Goal: Task Accomplishment & Management: Complete application form

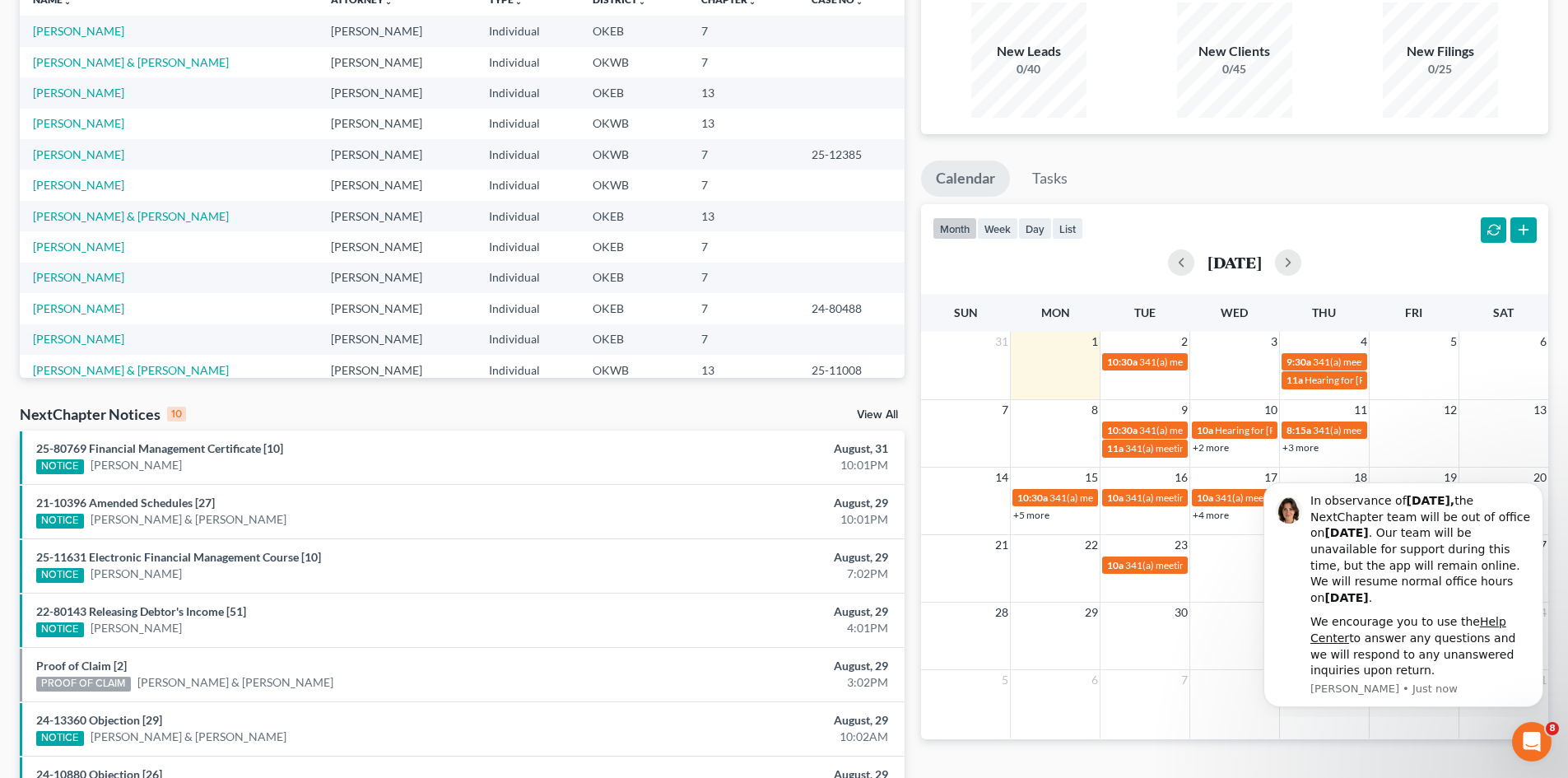
scroll to position [165, 0]
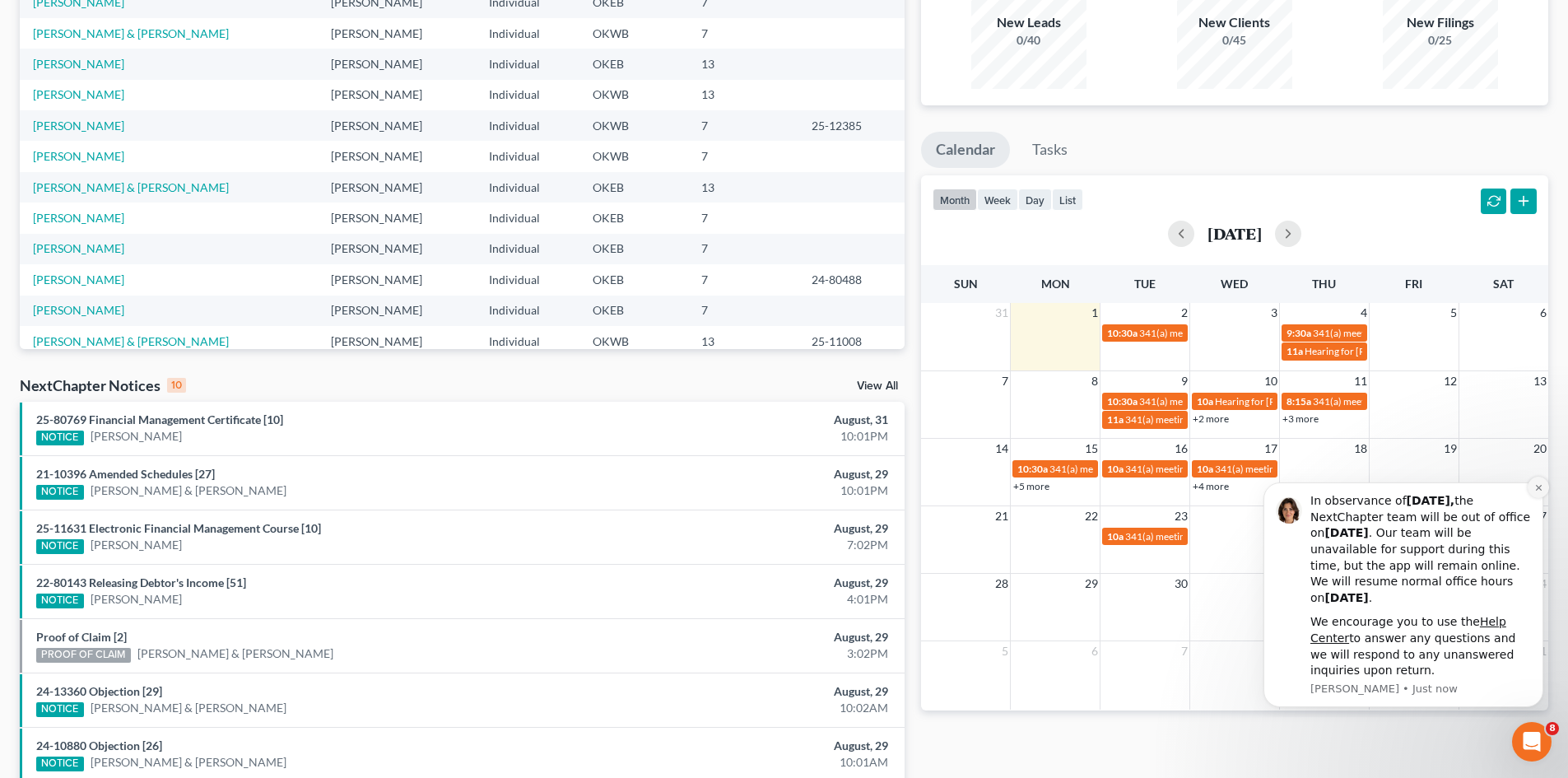
click at [1540, 492] on button "Dismiss notification" at bounding box center [1538, 487] width 22 height 22
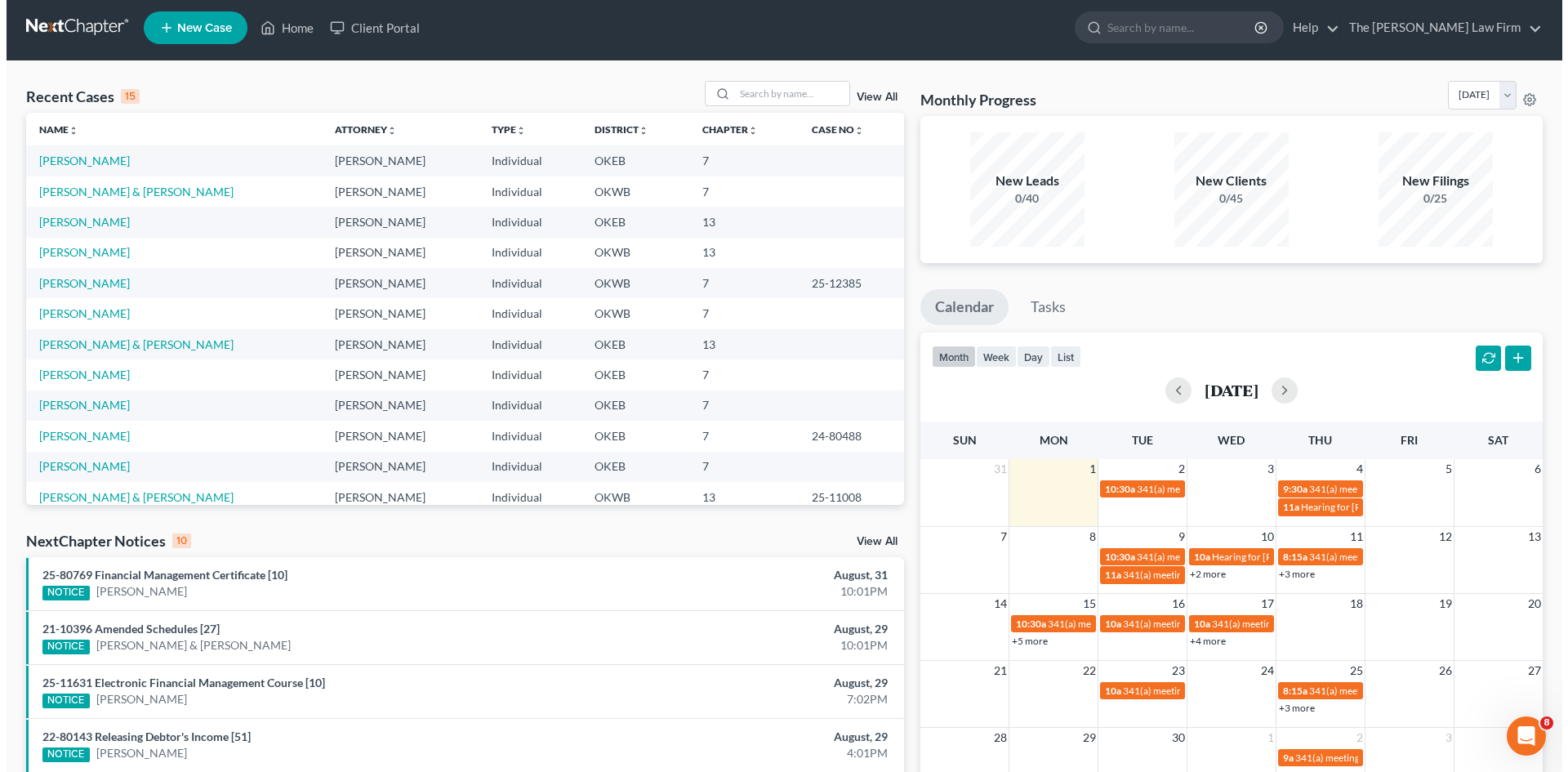
scroll to position [0, 0]
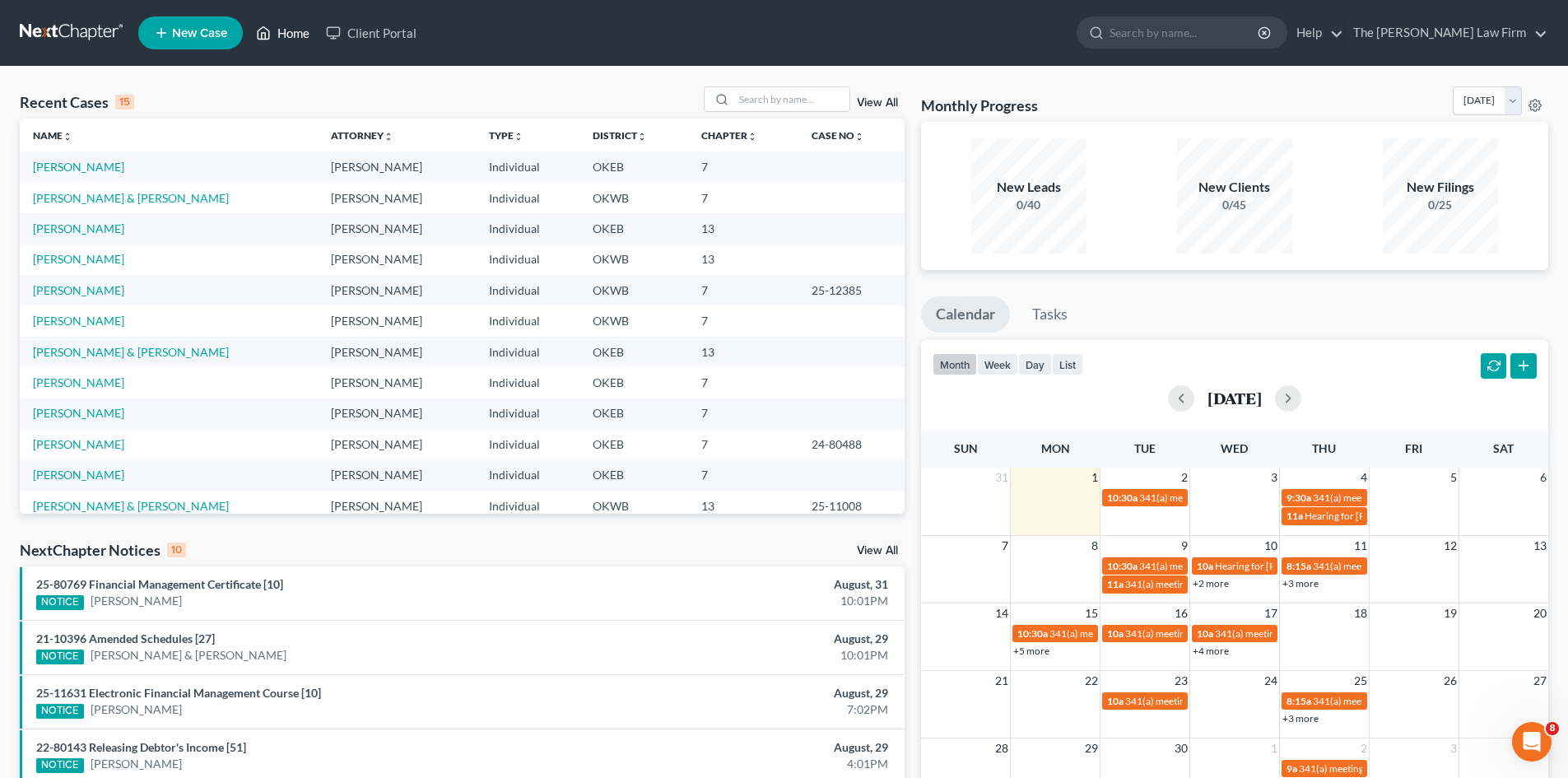
click at [296, 19] on ul "New Case Home Client Portal - No Result - See all results Or Press Enter... Hel…" at bounding box center [843, 33] width 1410 height 42
click at [296, 27] on link "Home" at bounding box center [282, 33] width 70 height 30
click at [190, 34] on span "New Case" at bounding box center [199, 34] width 55 height 13
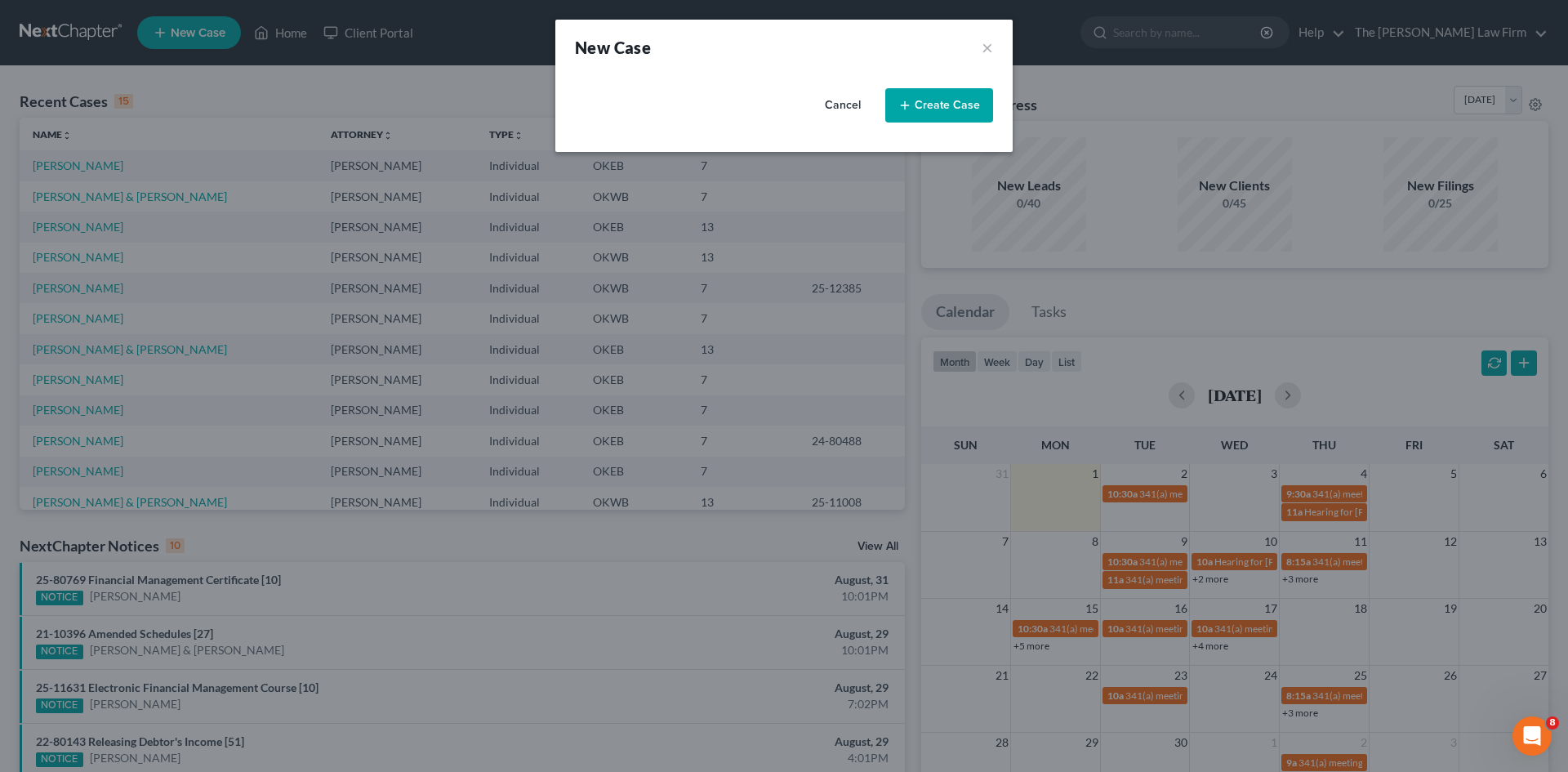
select select "65"
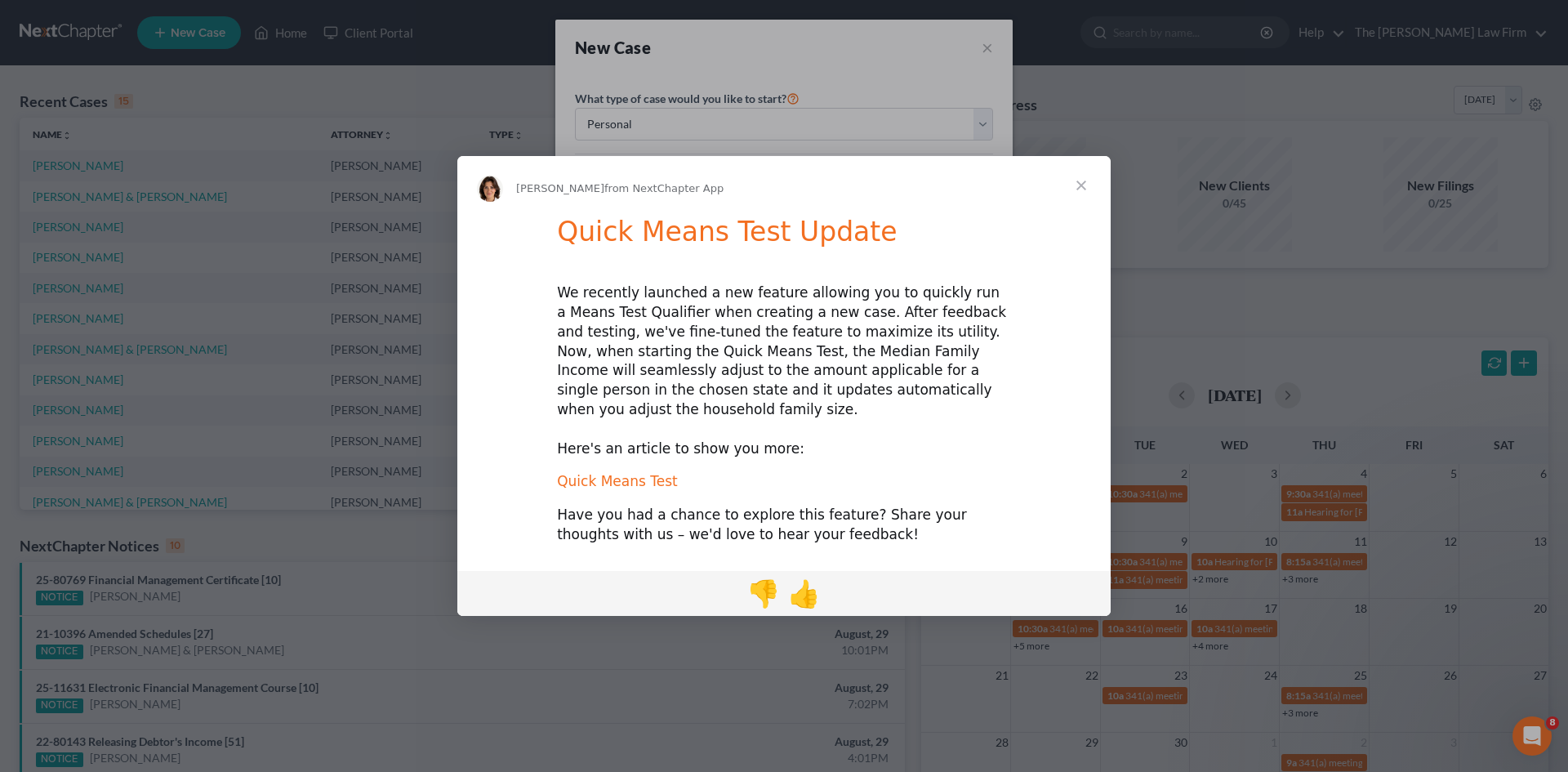
click at [597, 473] on link "Quick Means Test" at bounding box center [617, 480] width 121 height 17
click at [1086, 191] on span "Close" at bounding box center [1081, 185] width 59 height 59
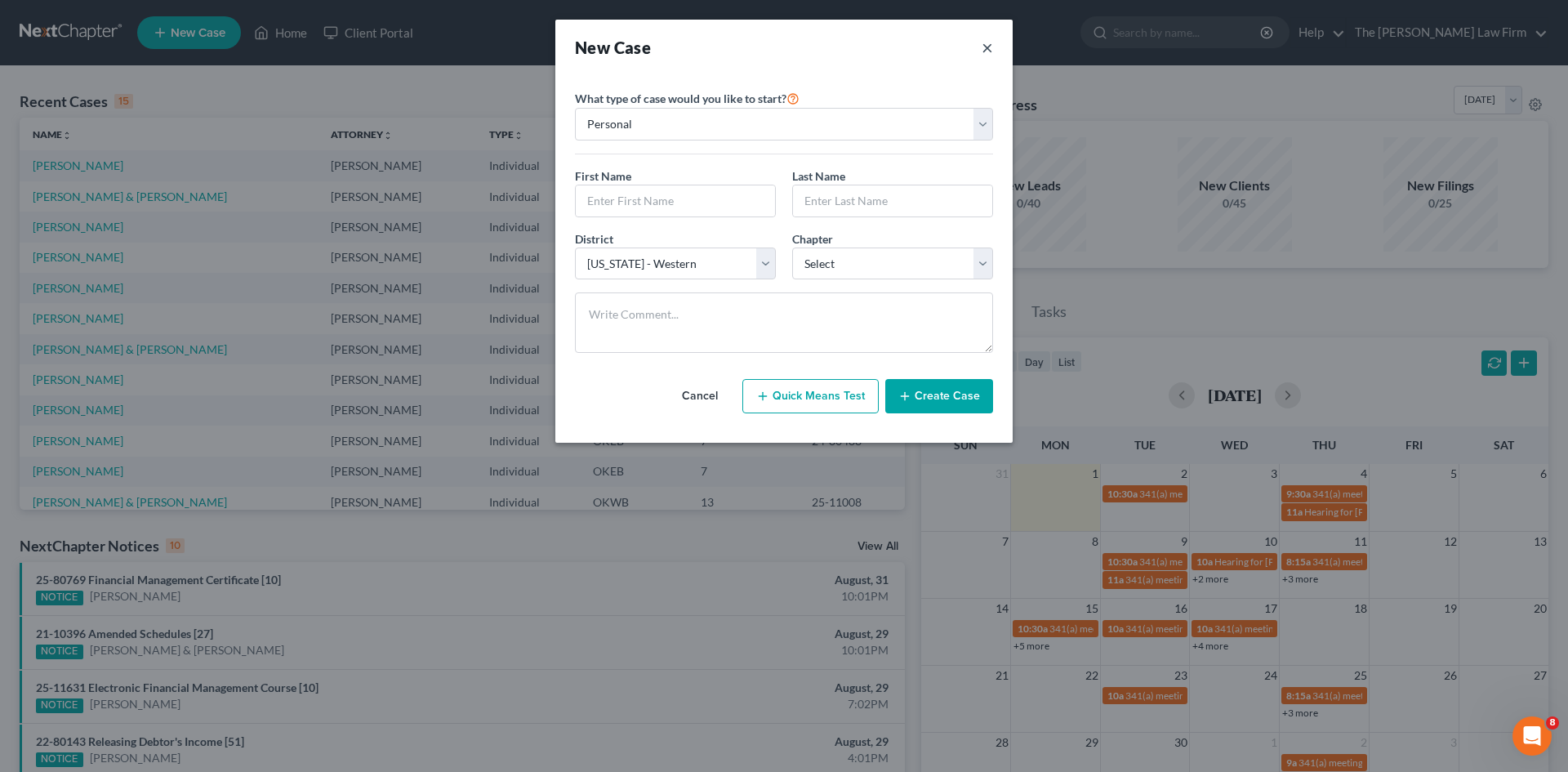
click at [983, 48] on button "×" at bounding box center [987, 47] width 12 height 23
